Goal: Find specific page/section: Find specific page/section

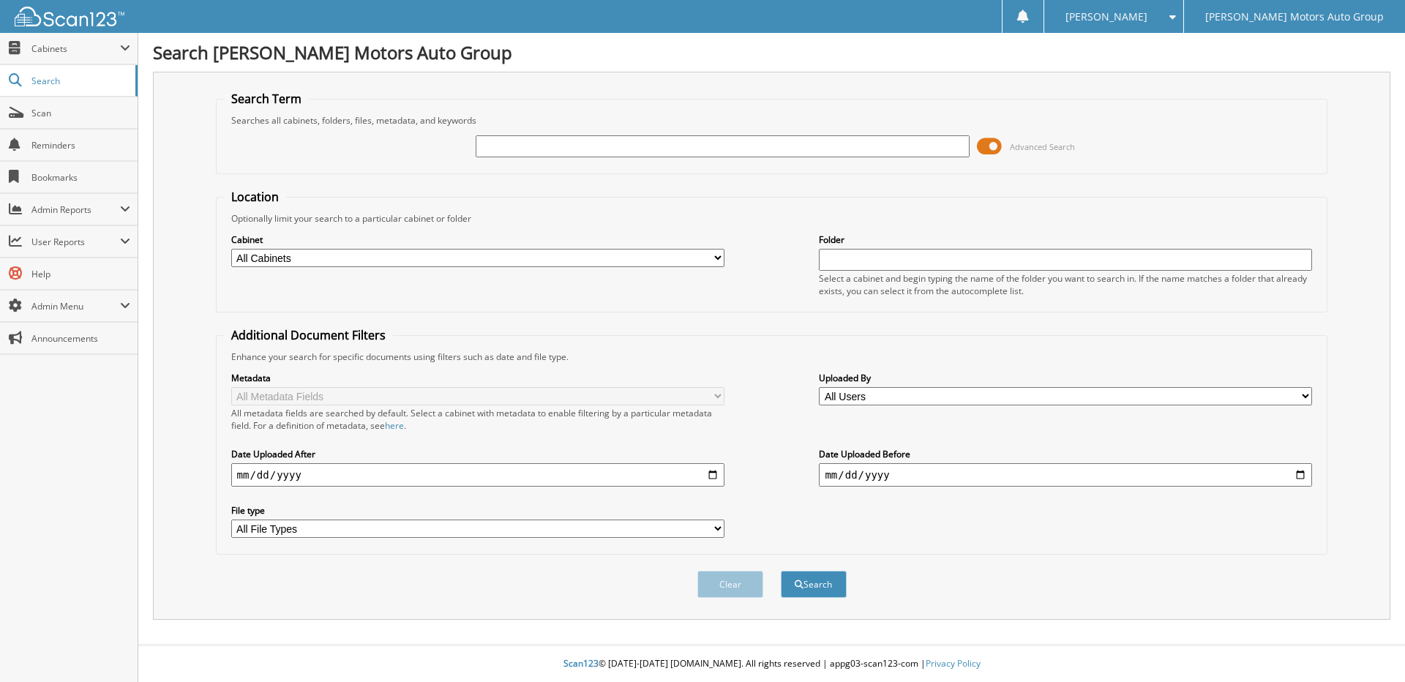
type input "j"
type input "[PERSON_NAME]"
click at [781, 571] on button "Search" at bounding box center [814, 584] width 66 height 27
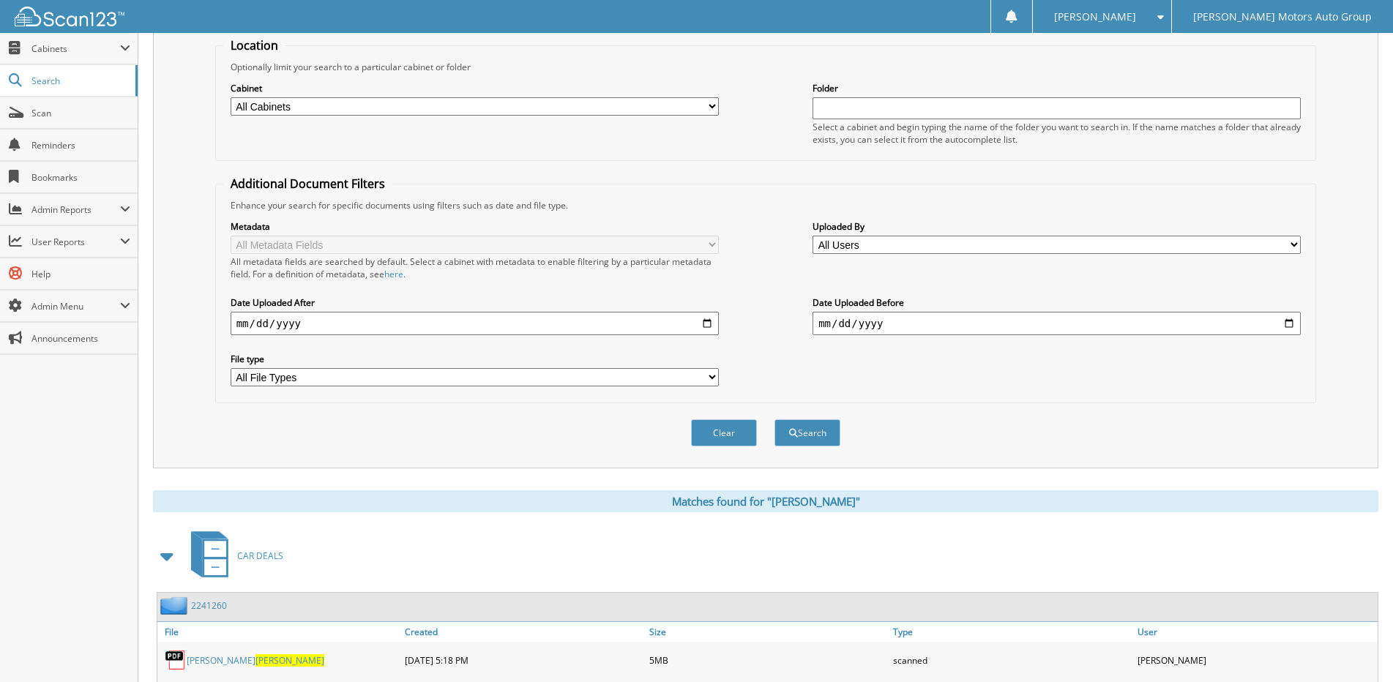
scroll to position [73, 0]
